Goal: Task Accomplishment & Management: Manage account settings

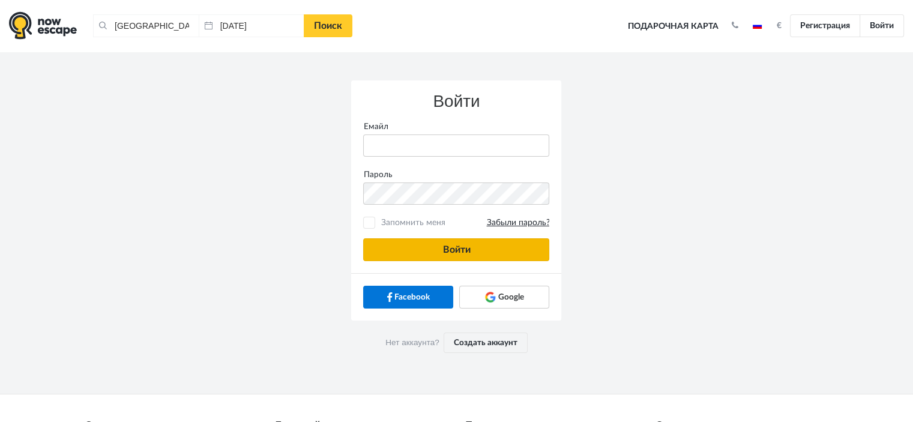
type input "anatoly@imaginaris.ee"
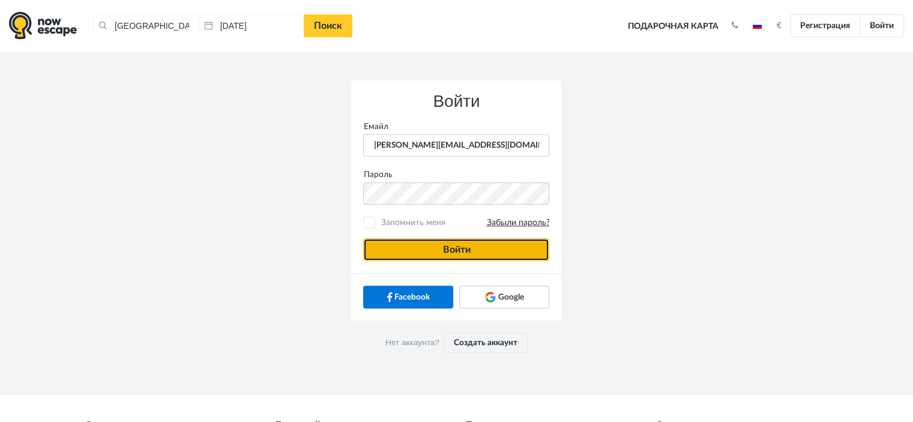
click at [456, 242] on button "Войти" at bounding box center [456, 249] width 186 height 23
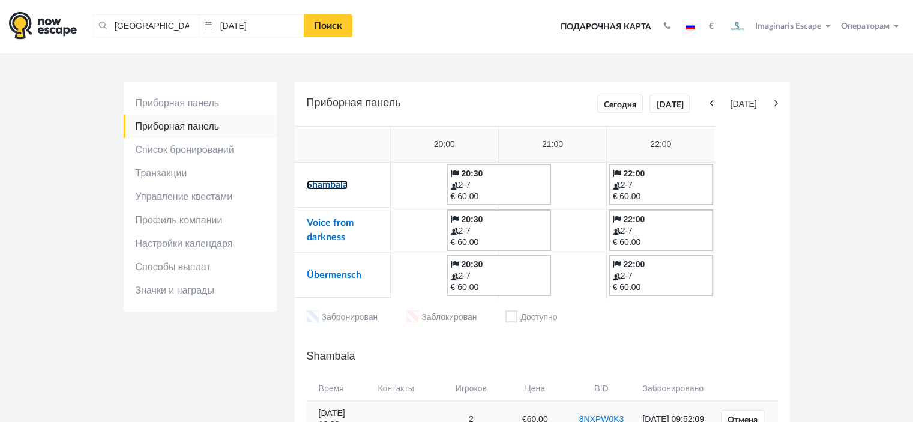
click at [323, 184] on link "Shambala" at bounding box center [327, 185] width 41 height 10
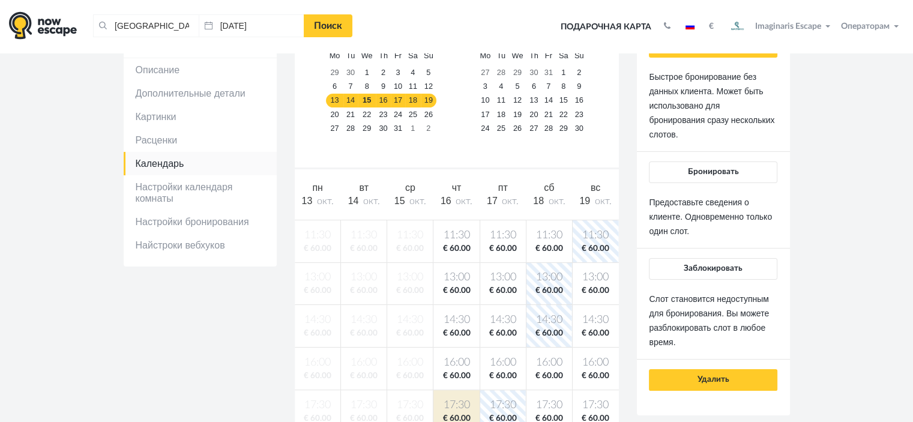
scroll to position [120, 0]
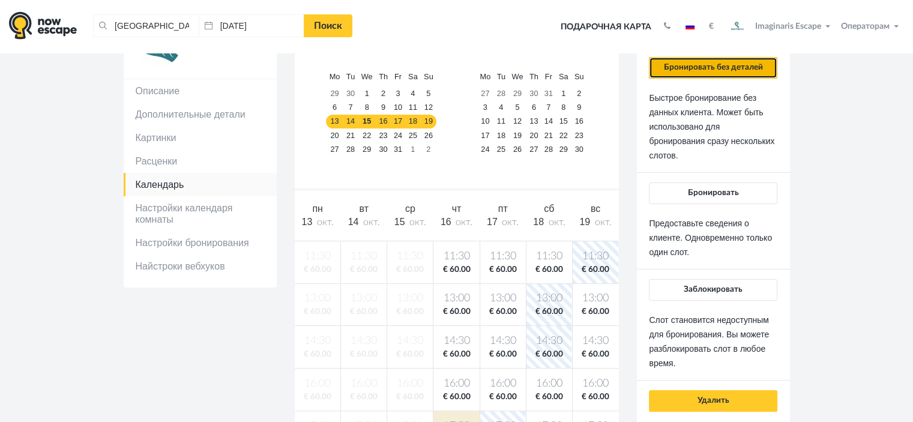
click at [703, 64] on button "Бронировать без деталей" at bounding box center [713, 68] width 128 height 22
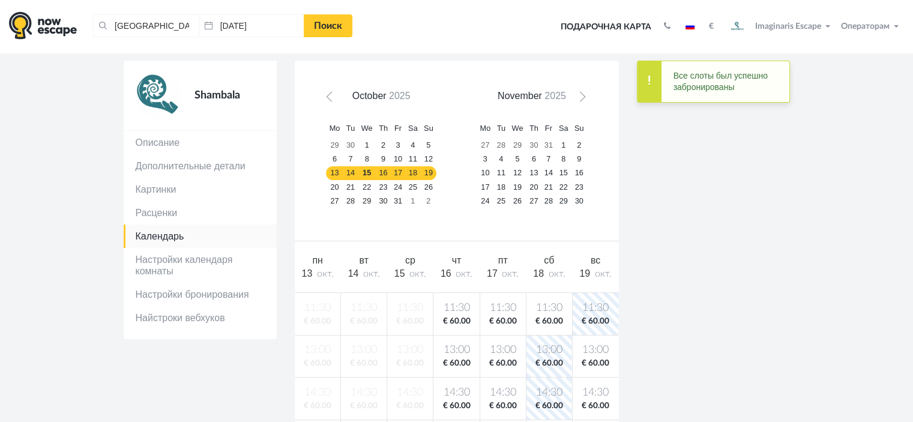
scroll to position [0, 0]
